Goal: Check status: Check status

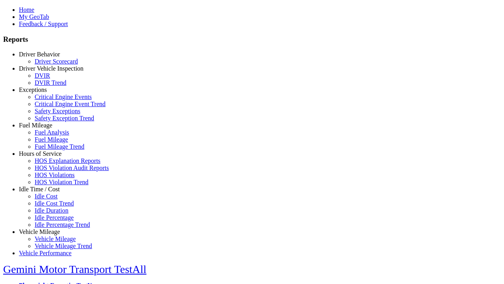
click at [45, 228] on link "Vehicle Mileage" at bounding box center [39, 231] width 41 height 7
click at [51, 242] on link "Vehicle Mileage Trend" at bounding box center [64, 245] width 58 height 7
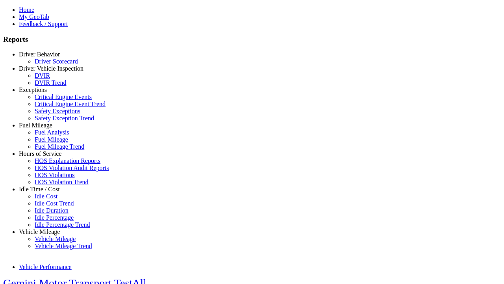
select select "**********"
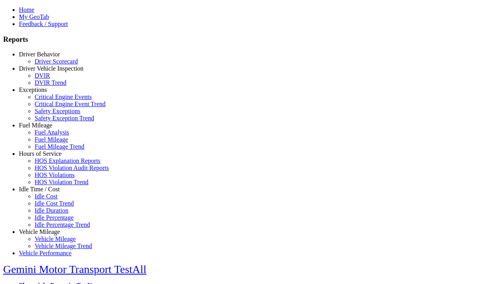
type input "**********"
